Goal: Navigation & Orientation: Find specific page/section

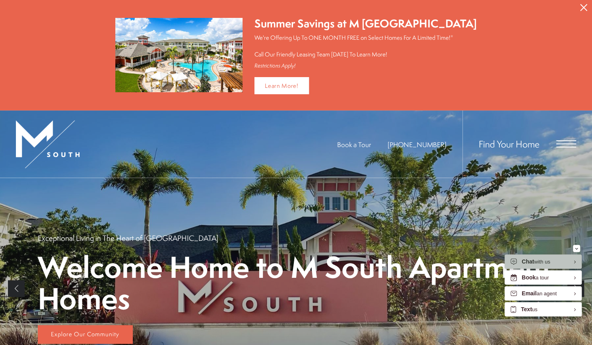
click at [567, 147] on span "Open Menu" at bounding box center [566, 147] width 20 height 1
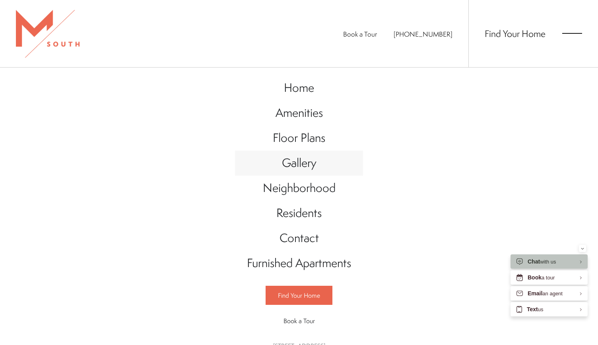
drag, startPoint x: 298, startPoint y: 163, endPoint x: 283, endPoint y: 165, distance: 15.3
click at [283, 165] on span "Gallery" at bounding box center [299, 163] width 35 height 16
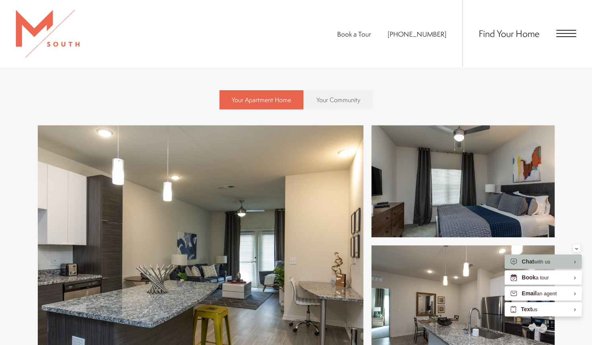
scroll to position [279, 0]
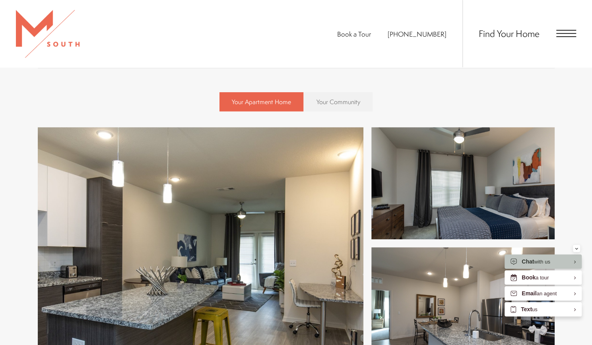
click at [346, 101] on span "Your Community" at bounding box center [339, 101] width 44 height 9
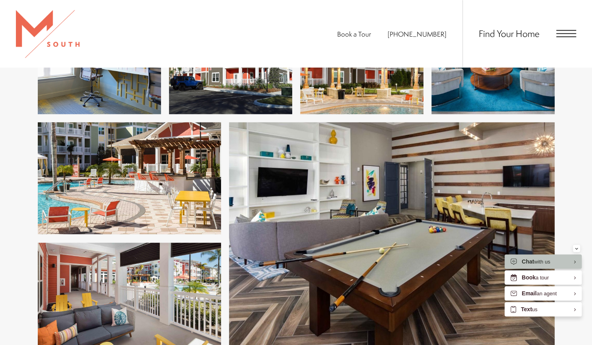
scroll to position [2599, 0]
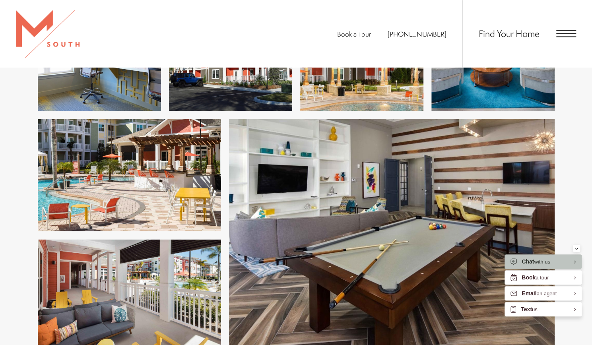
drag, startPoint x: 409, startPoint y: 185, endPoint x: 369, endPoint y: 179, distance: 40.2
click at [369, 179] on img at bounding box center [392, 235] width 326 height 233
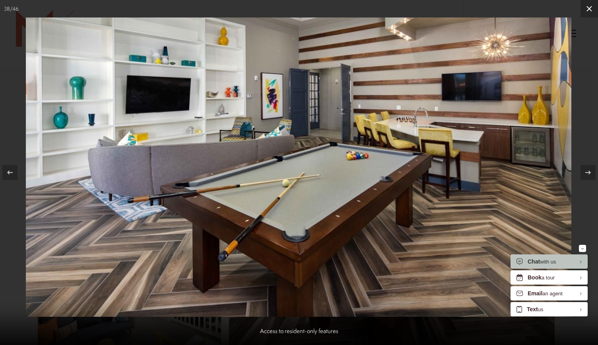
click at [588, 5] on icon at bounding box center [590, 9] width 10 height 10
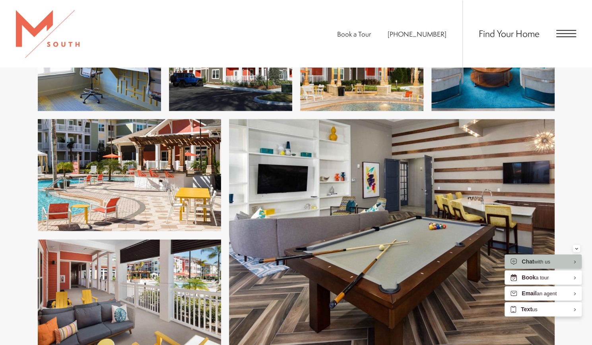
click at [560, 35] on span "Open Menu" at bounding box center [566, 33] width 20 height 7
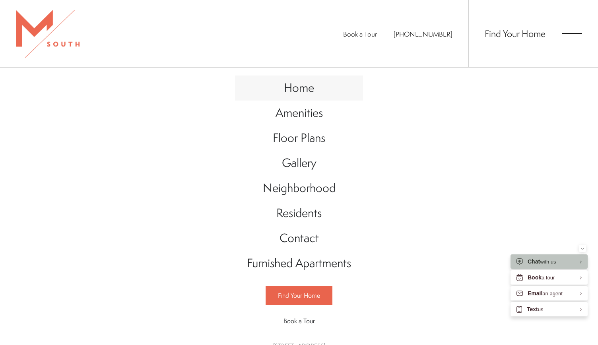
click at [307, 86] on span "Home" at bounding box center [299, 88] width 30 height 16
